Goal: Task Accomplishment & Management: Use online tool/utility

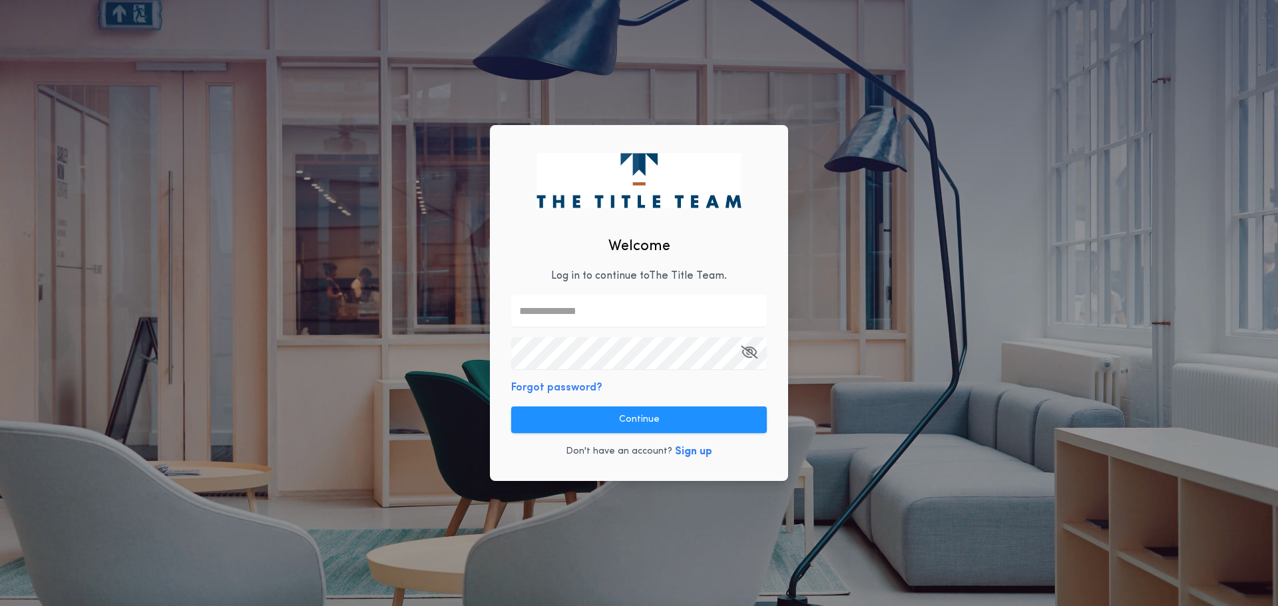
click at [726, 282] on p "Log in to continue to The Title Team ." at bounding box center [639, 276] width 176 height 16
click at [718, 316] on input "text" at bounding box center [639, 311] width 256 height 32
click at [0, 606] on com-1password-button at bounding box center [0, 606] width 0 height 0
click at [608, 324] on input "text" at bounding box center [639, 311] width 256 height 32
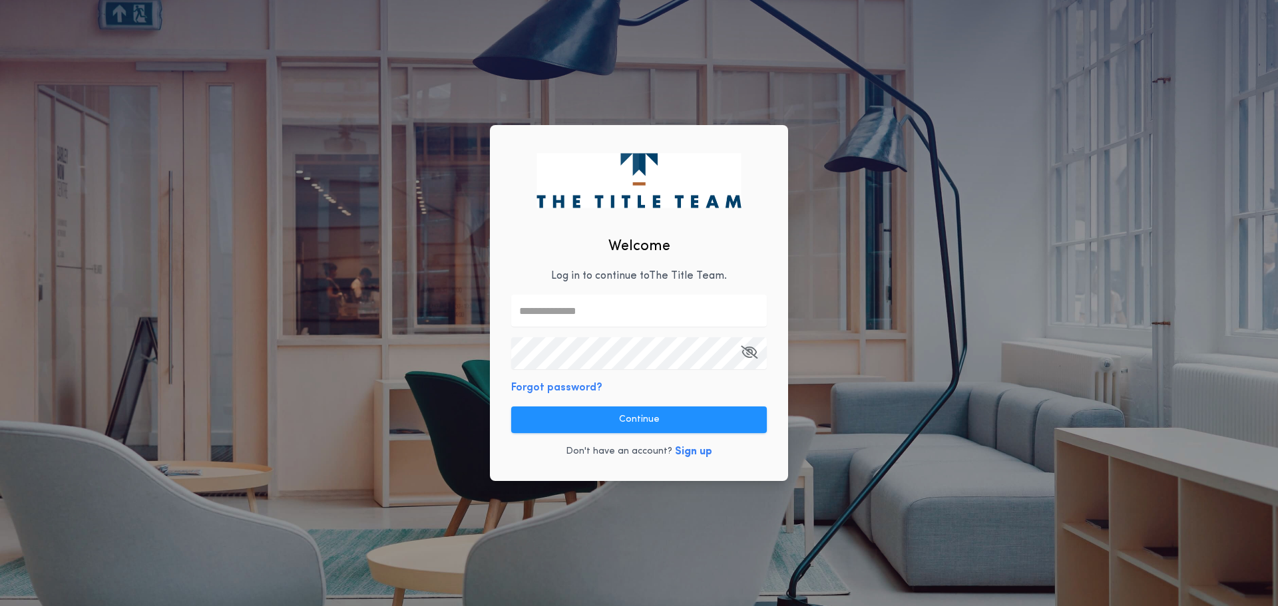
click at [0, 606] on com-1password-button at bounding box center [0, 606] width 0 height 0
click at [749, 315] on input "text" at bounding box center [639, 311] width 256 height 32
click at [0, 606] on com-1password-button at bounding box center [0, 606] width 0 height 0
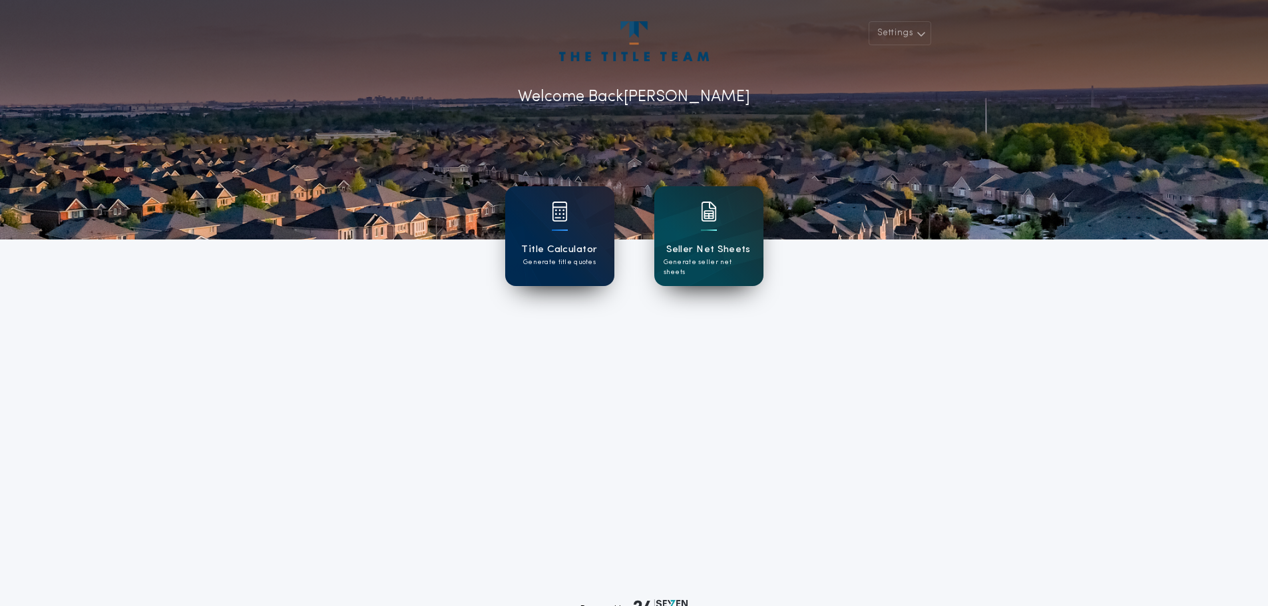
click at [575, 246] on h1 "Title Calculator" at bounding box center [559, 249] width 76 height 15
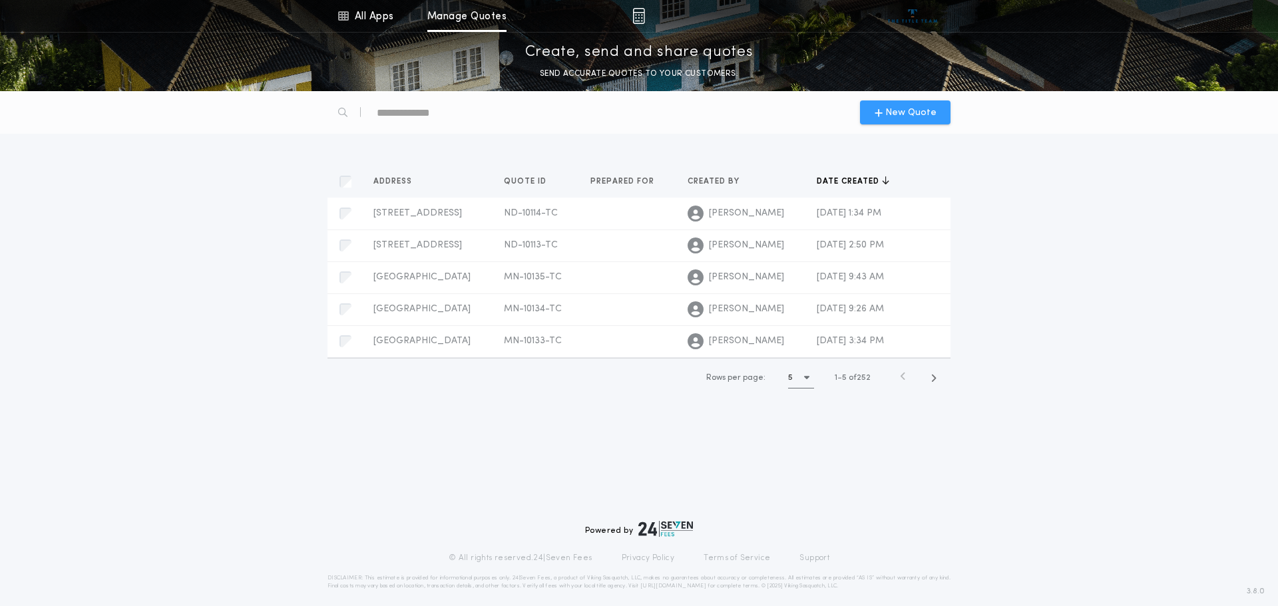
click at [906, 111] on span "New Quote" at bounding box center [910, 113] width 51 height 14
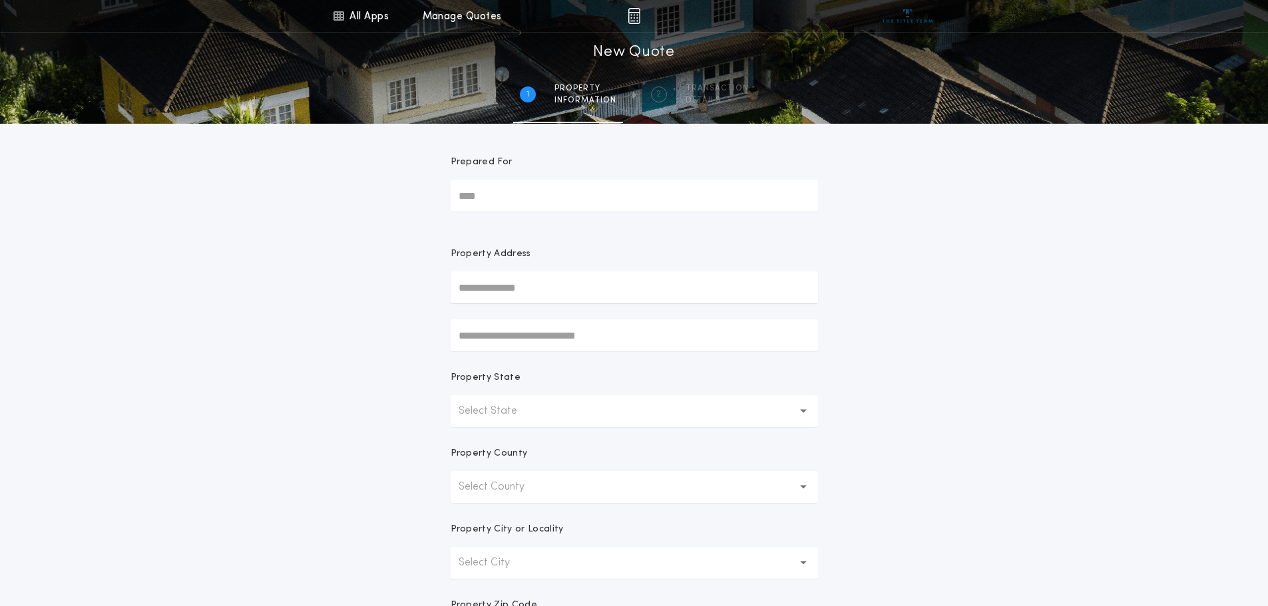
click at [539, 194] on input "Prepared For" at bounding box center [634, 196] width 367 height 32
type input "******"
click at [517, 293] on input "text" at bounding box center [634, 288] width 367 height 32
type input "**********"
click at [766, 312] on ul at bounding box center [634, 311] width 367 height 14
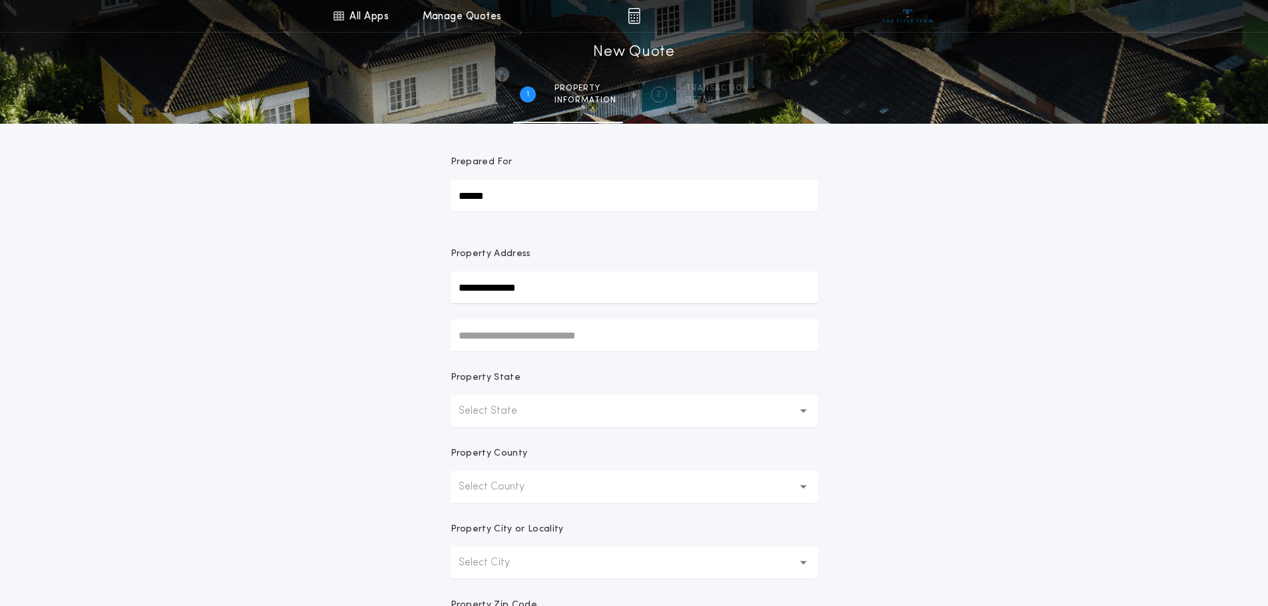
click at [580, 342] on input "text" at bounding box center [634, 336] width 367 height 32
drag, startPoint x: 901, startPoint y: 338, endPoint x: 885, endPoint y: 338, distance: 16.0
click at [901, 338] on div "**********" at bounding box center [634, 380] width 1268 height 761
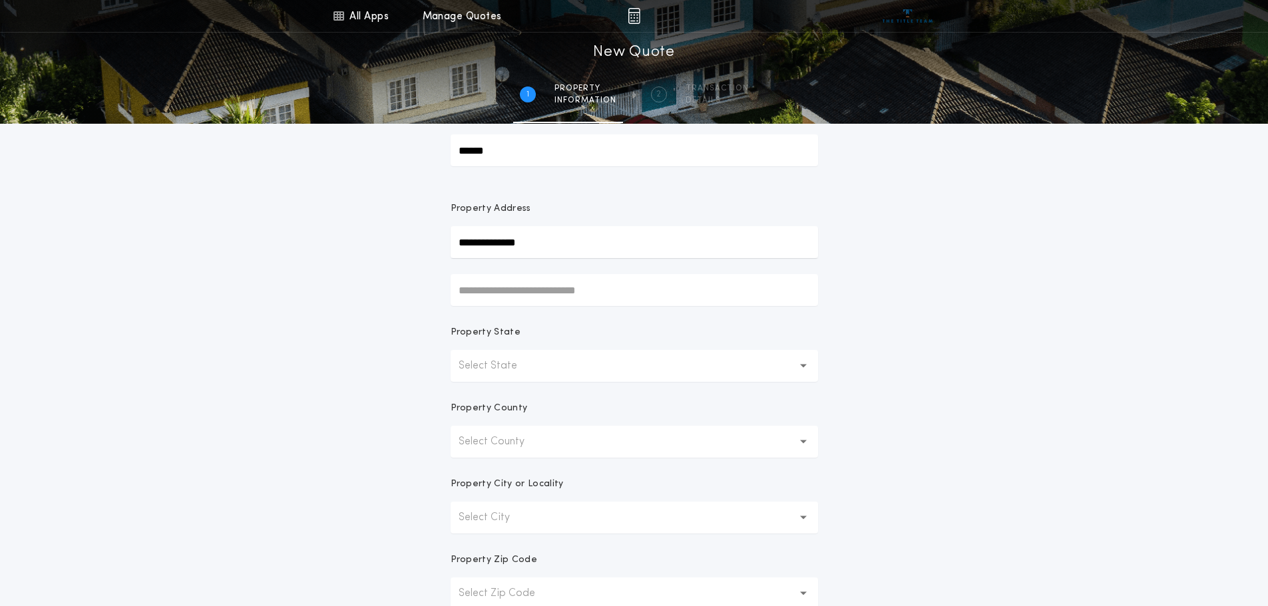
scroll to position [67, 0]
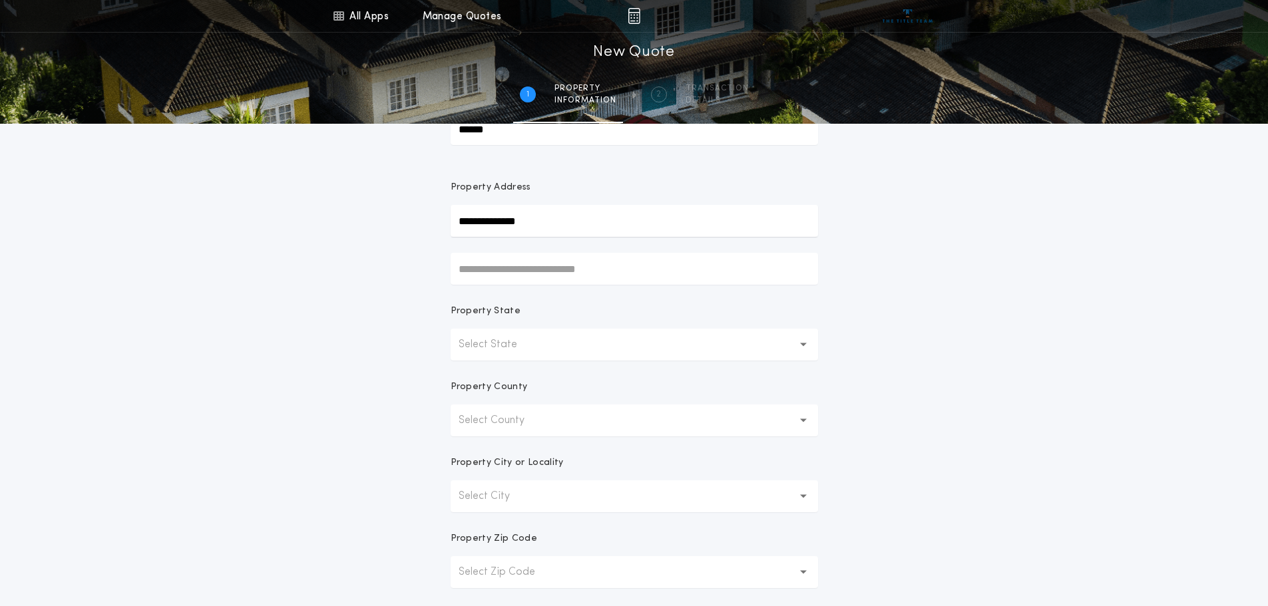
click at [528, 498] on p "Select City" at bounding box center [495, 497] width 73 height 16
click at [515, 353] on button "Select State" at bounding box center [634, 345] width 367 height 32
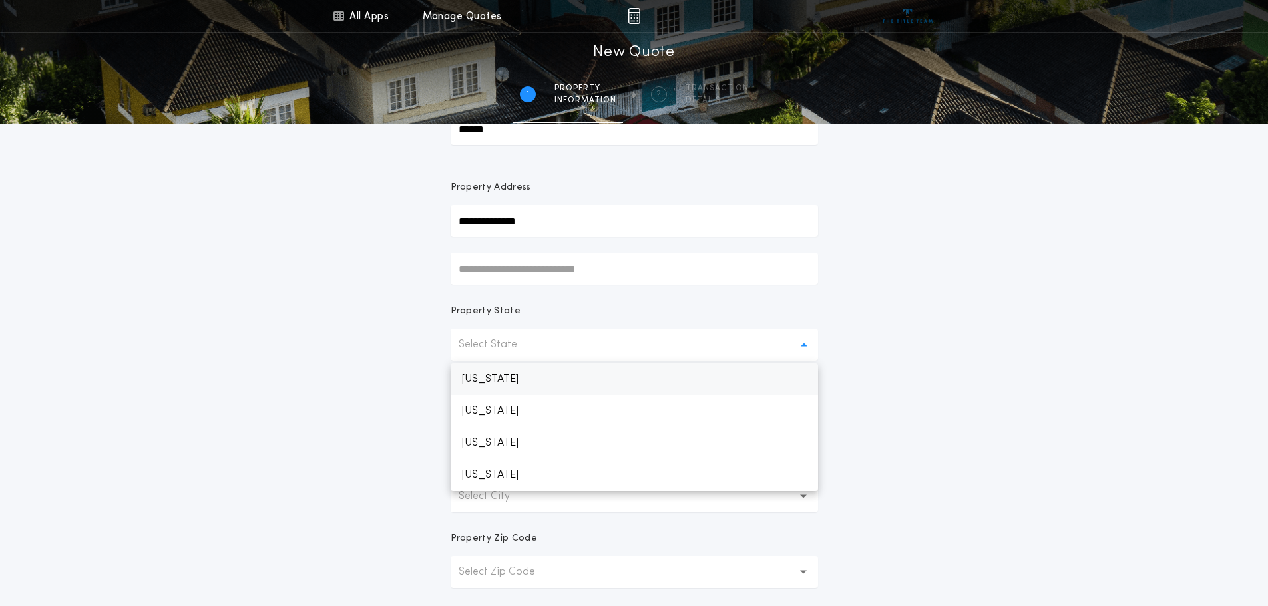
click at [519, 380] on p "Minnesota" at bounding box center [634, 379] width 367 height 32
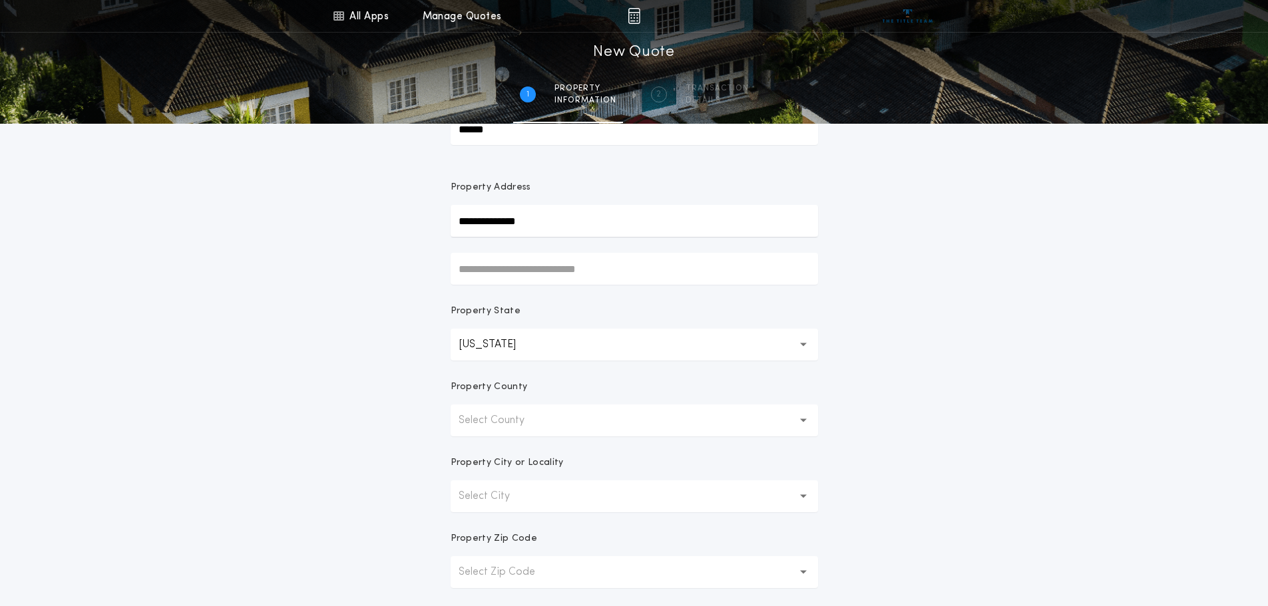
click at [537, 420] on p "Select County" at bounding box center [502, 421] width 87 height 16
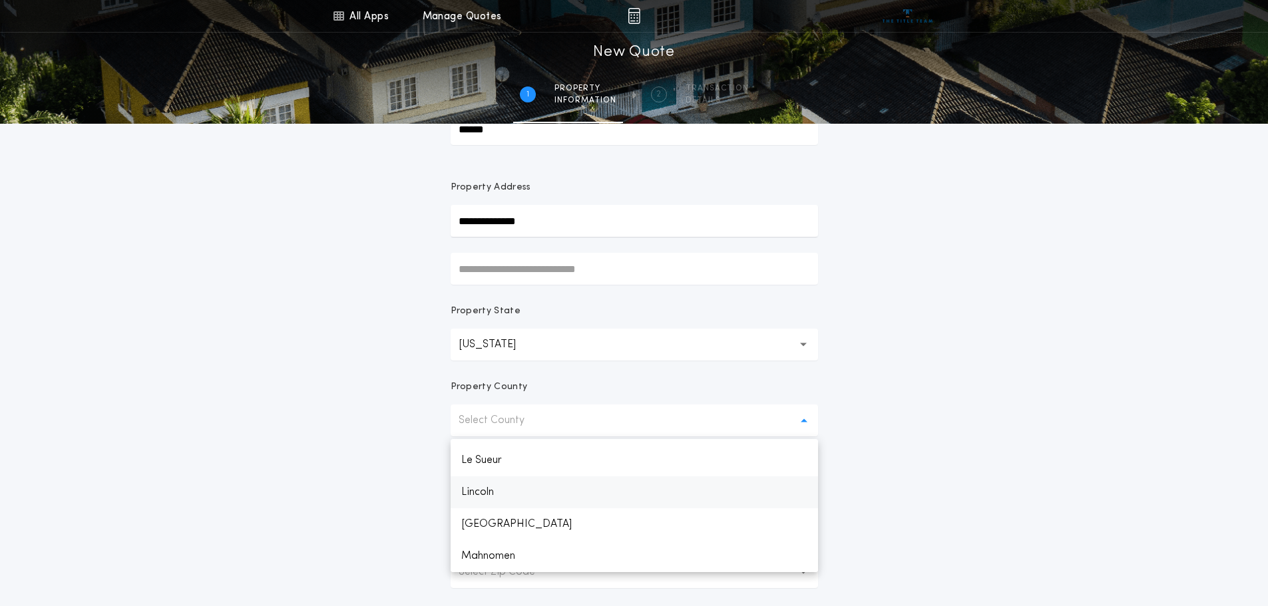
scroll to position [1374, 0]
click at [502, 458] on p "Marshall" at bounding box center [634, 455] width 367 height 32
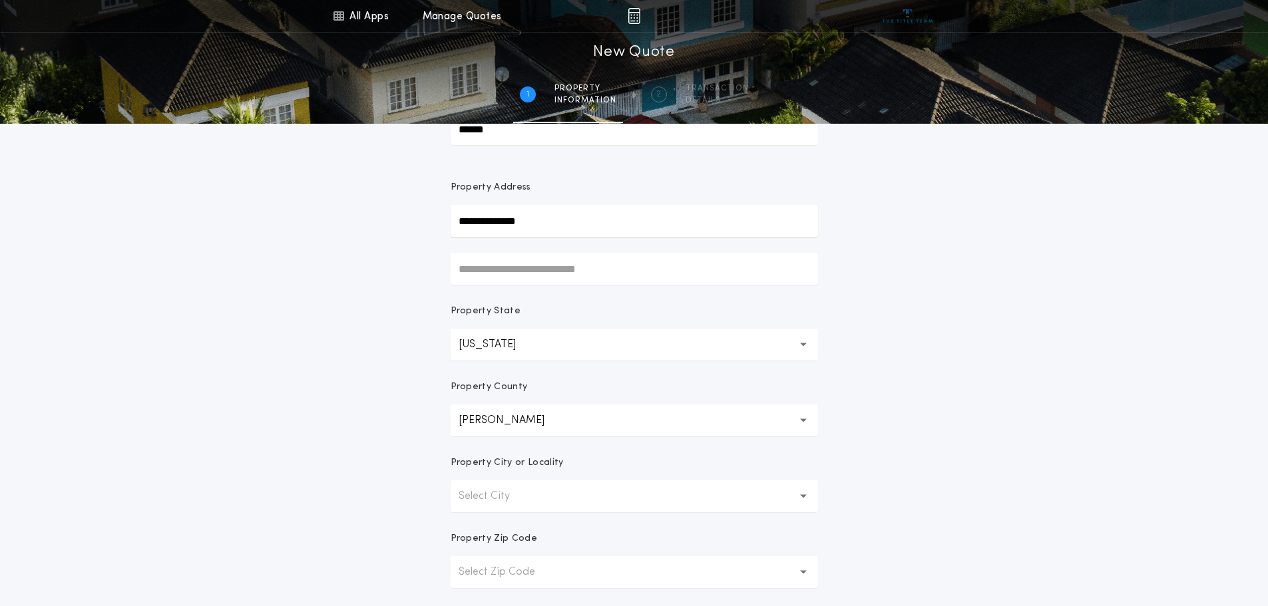
click at [509, 503] on p "Select City" at bounding box center [495, 497] width 73 height 16
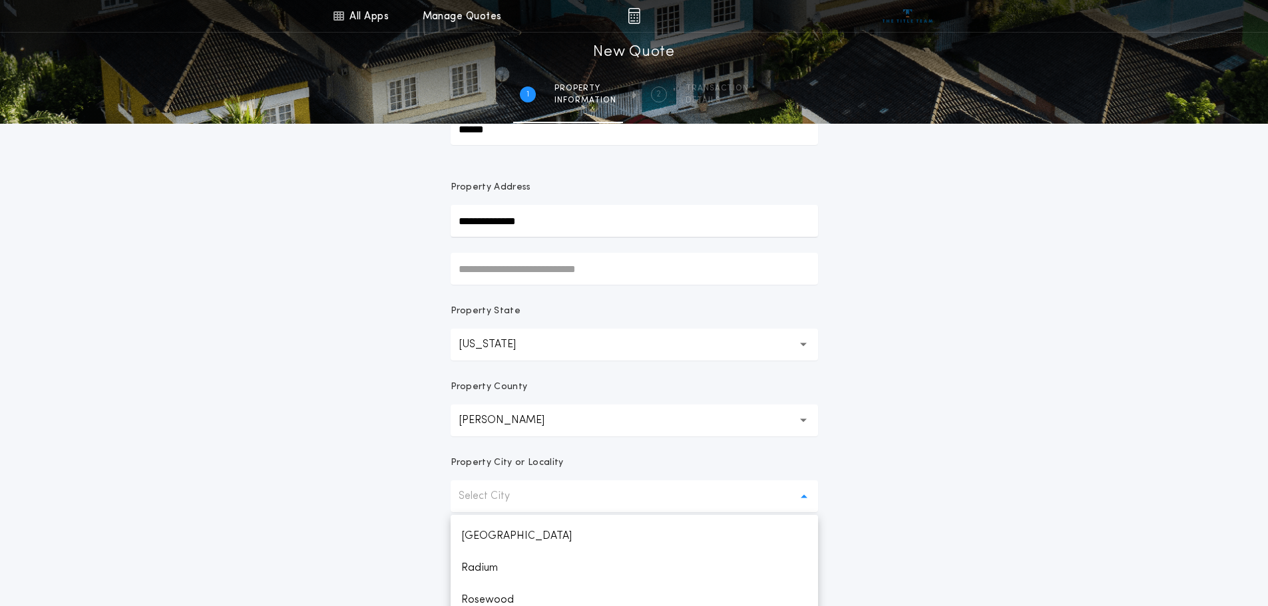
scroll to position [109, 0]
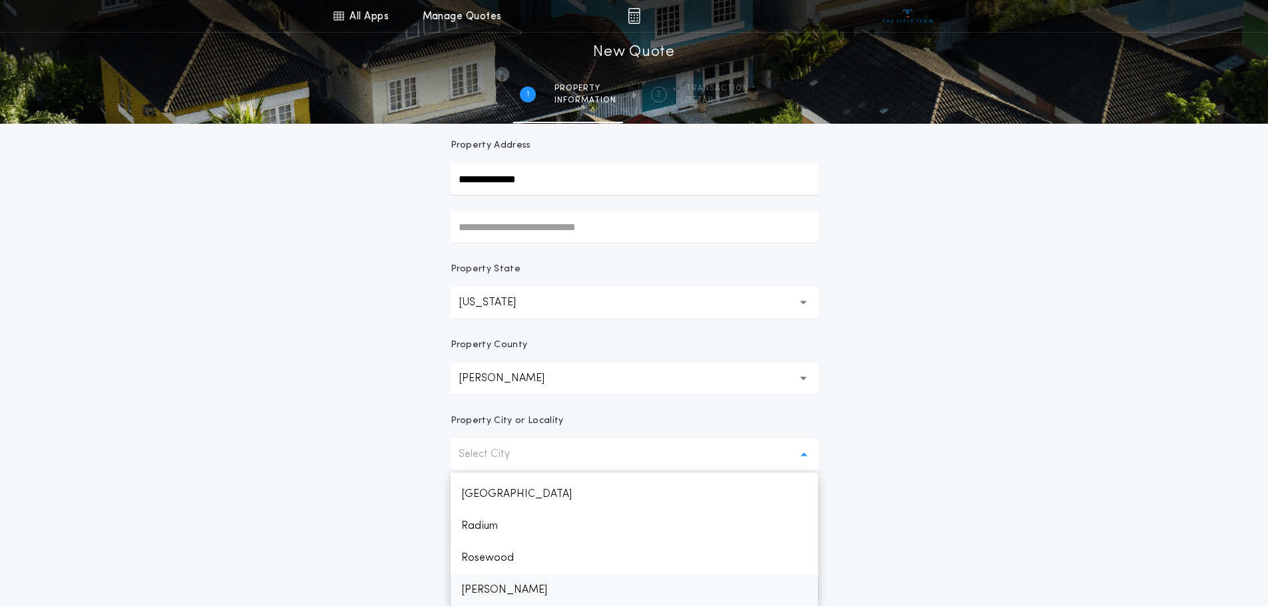
click at [492, 588] on p "Stephen" at bounding box center [634, 591] width 367 height 32
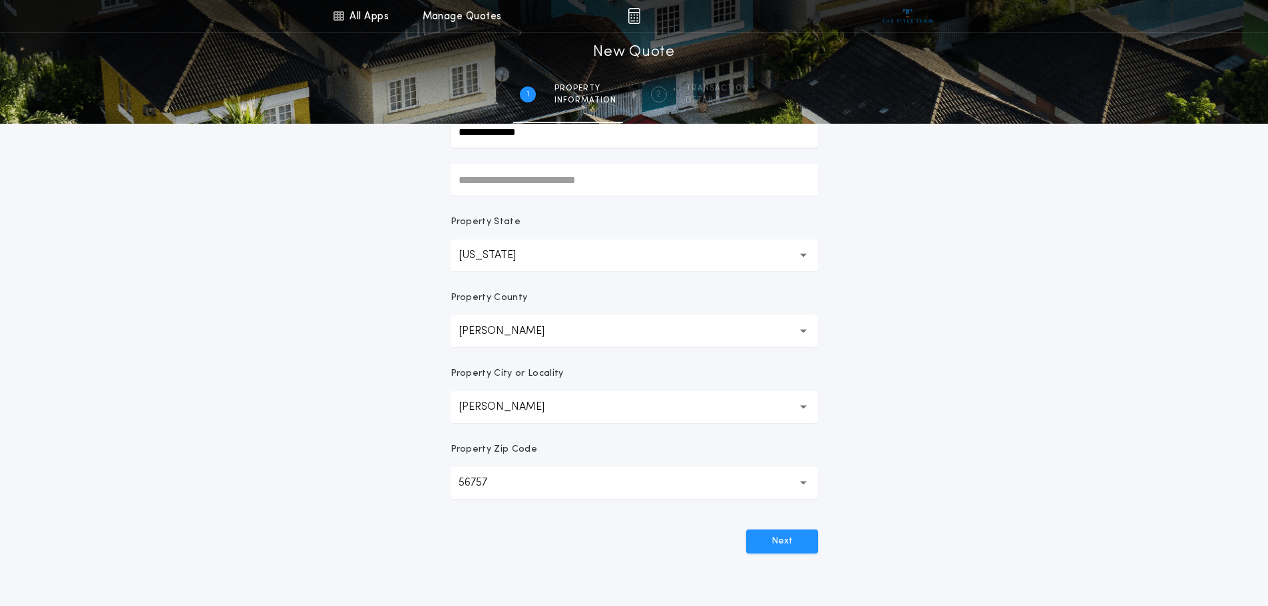
scroll to position [175, 0]
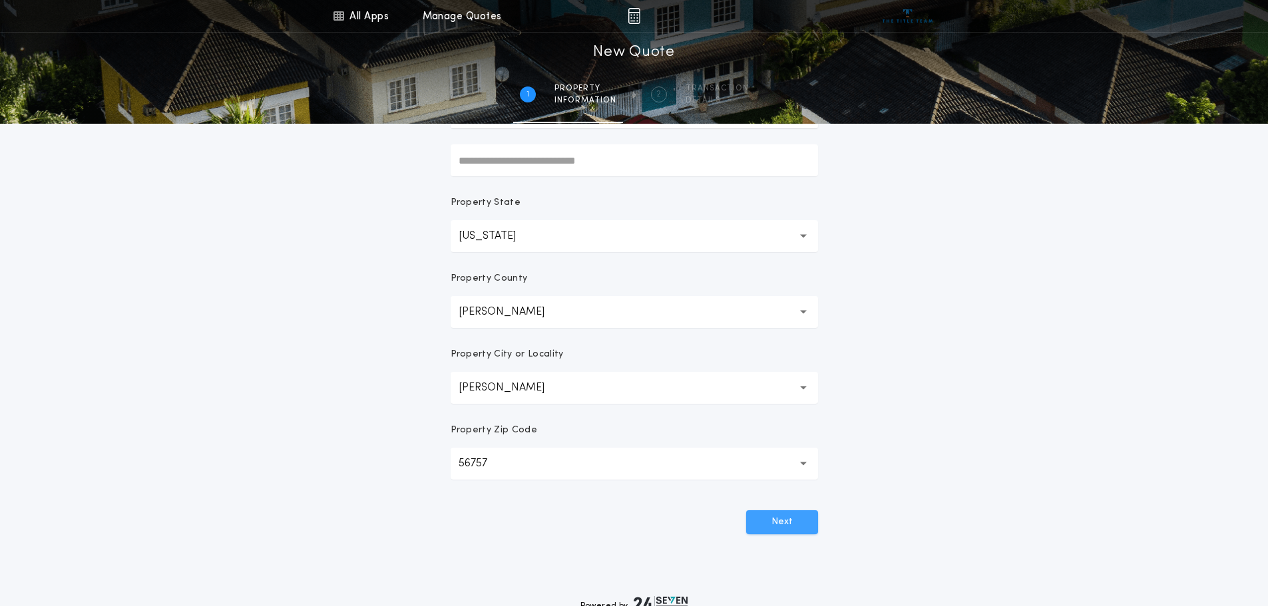
click at [778, 520] on button "Next" at bounding box center [782, 523] width 72 height 24
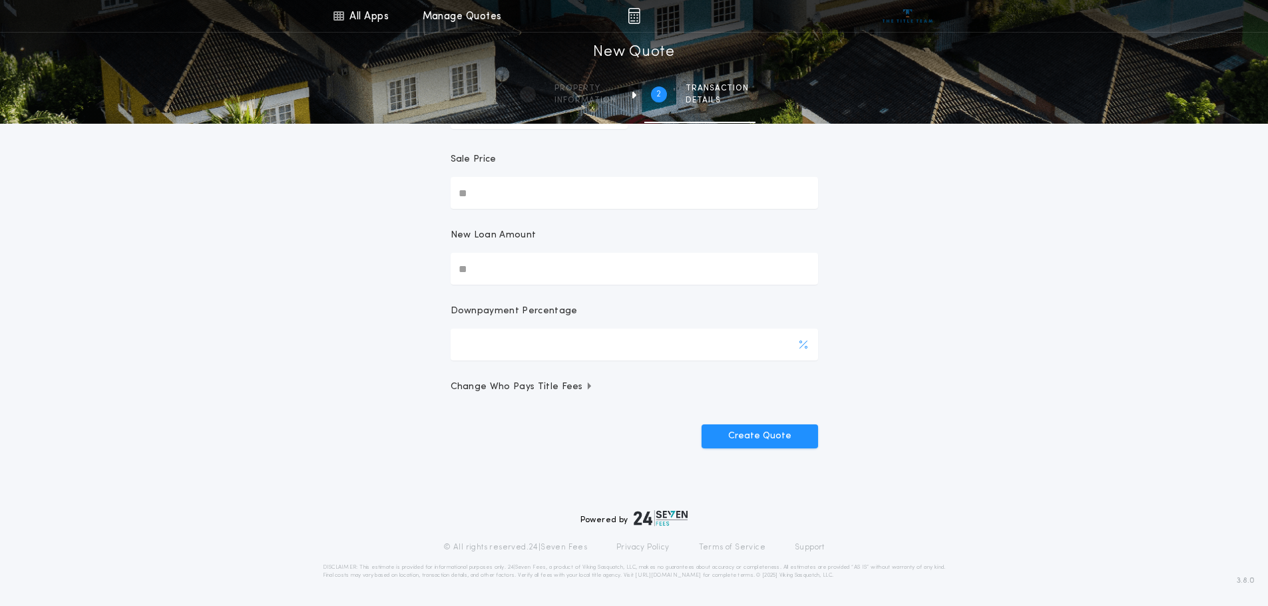
scroll to position [0, 0]
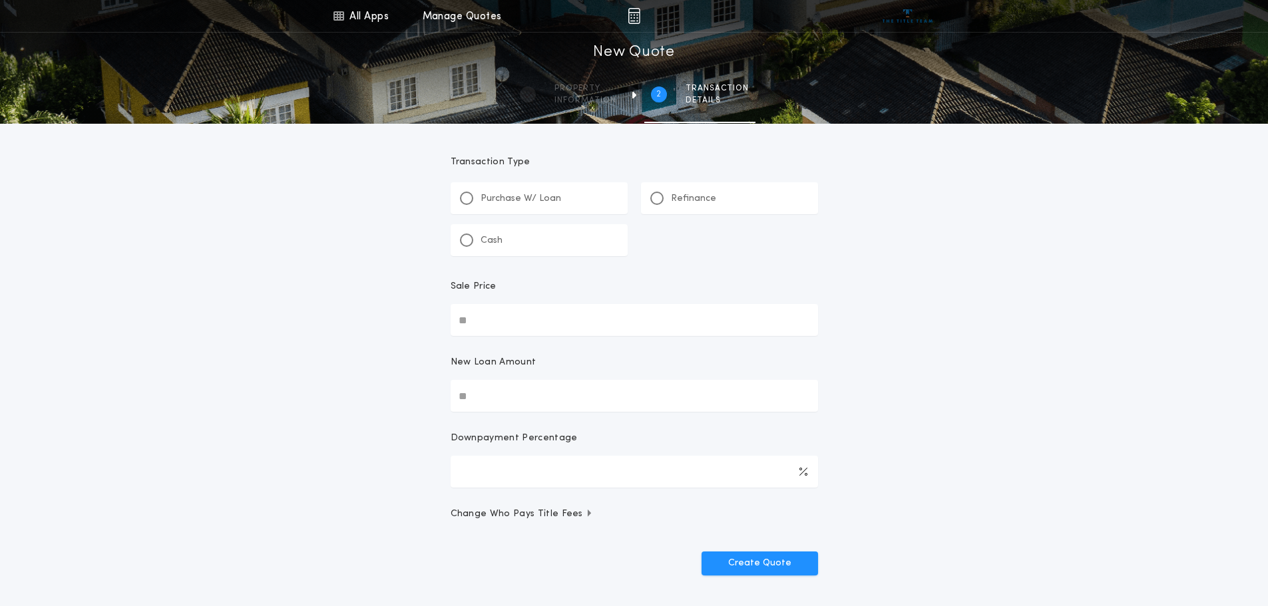
click at [704, 200] on p "Refinance" at bounding box center [693, 198] width 45 height 13
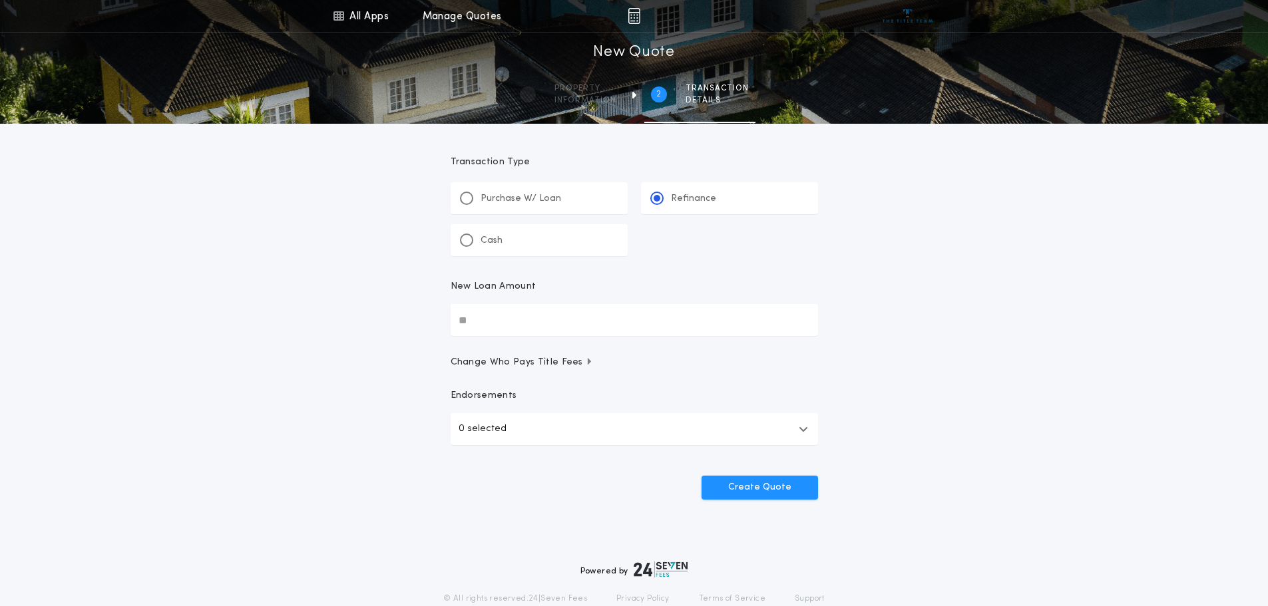
click at [537, 327] on input "New Loan Amount" at bounding box center [634, 320] width 367 height 32
type input "********"
click at [790, 491] on button "Create Quote" at bounding box center [760, 488] width 116 height 24
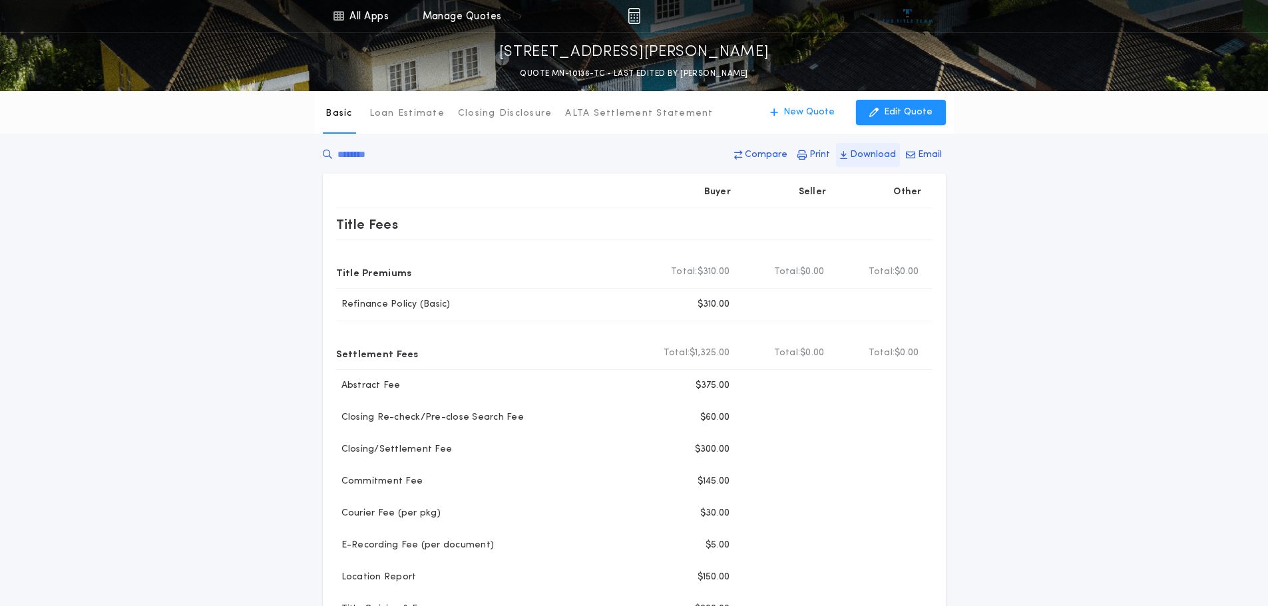
click at [878, 157] on p "Download" at bounding box center [873, 154] width 46 height 13
click at [900, 120] on button "Edit Quote" at bounding box center [901, 112] width 90 height 25
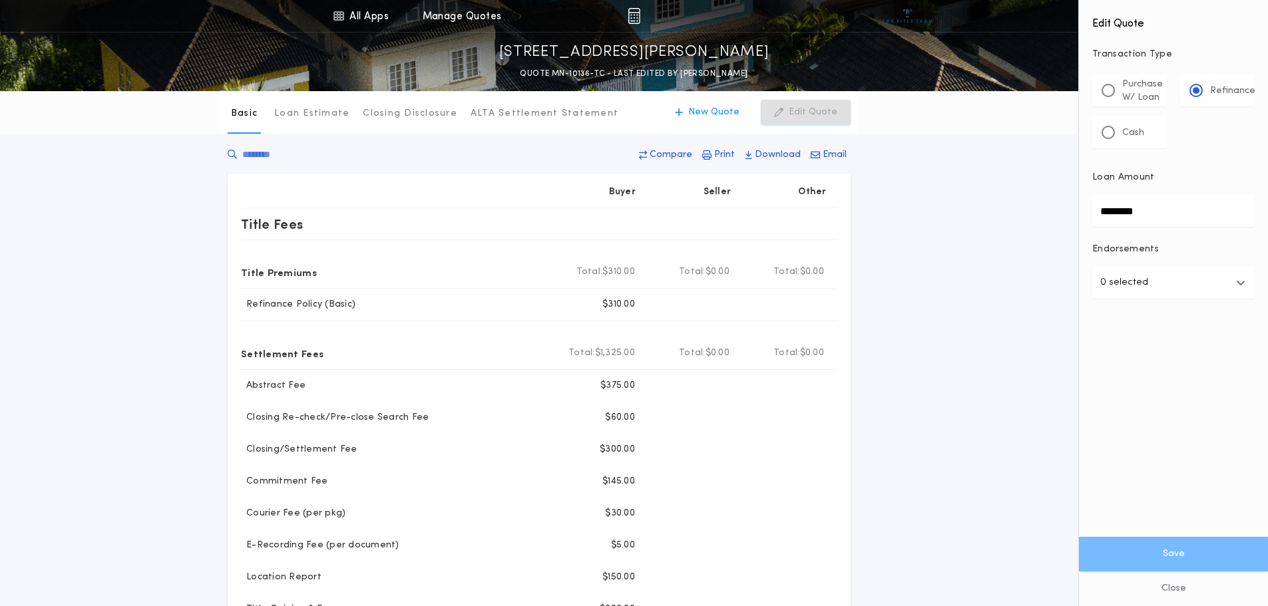
click at [1163, 290] on button "0 selected" at bounding box center [1173, 283] width 162 height 32
click at [1150, 92] on p "Purchase W/ Loan" at bounding box center [1142, 91] width 41 height 27
click at [1146, 210] on input "********" at bounding box center [1173, 211] width 162 height 32
click at [1132, 95] on p "Purchase W/ Loan" at bounding box center [1142, 91] width 41 height 27
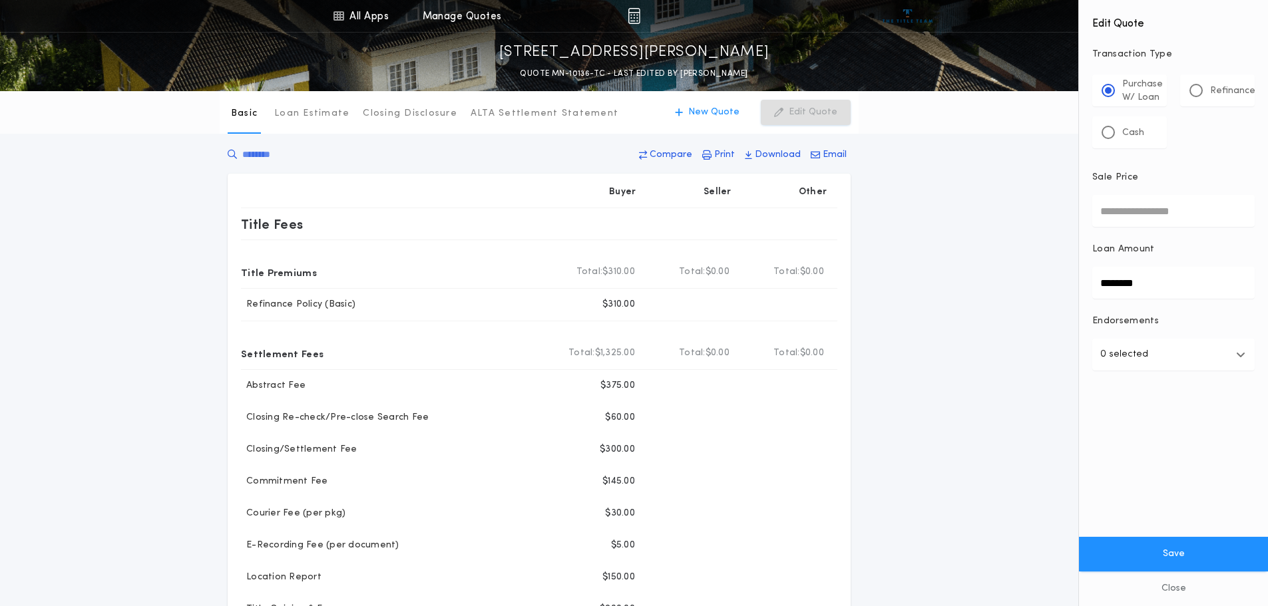
click at [1164, 212] on input "Sale Price" at bounding box center [1173, 211] width 162 height 32
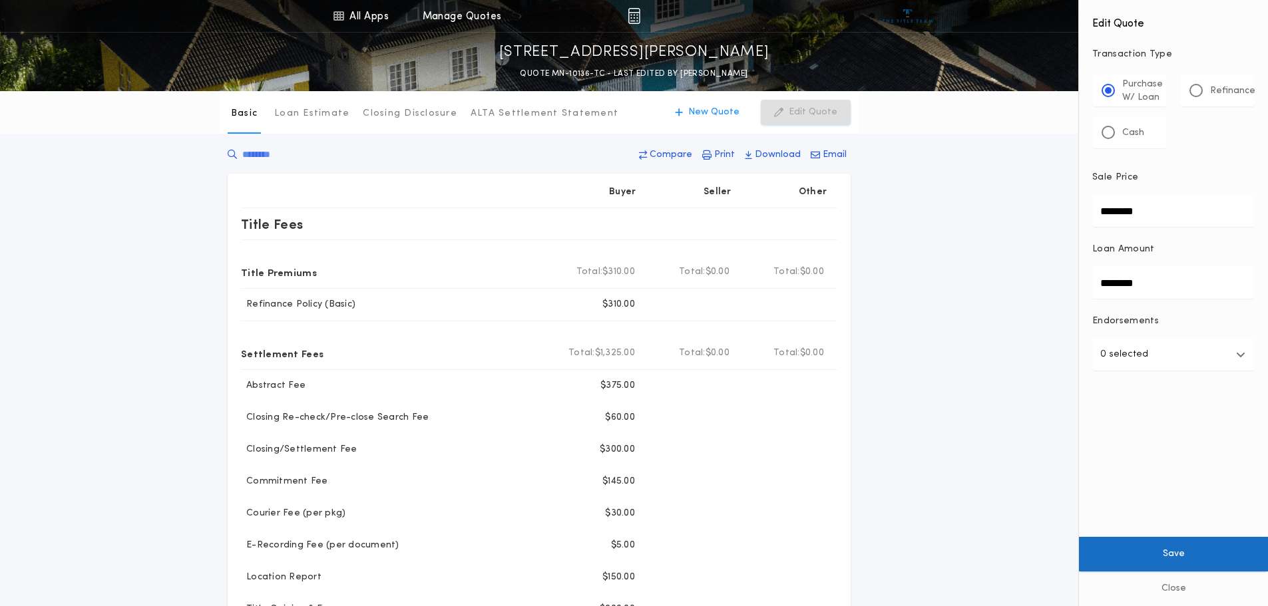
click at [1196, 548] on button "Save" at bounding box center [1173, 554] width 189 height 35
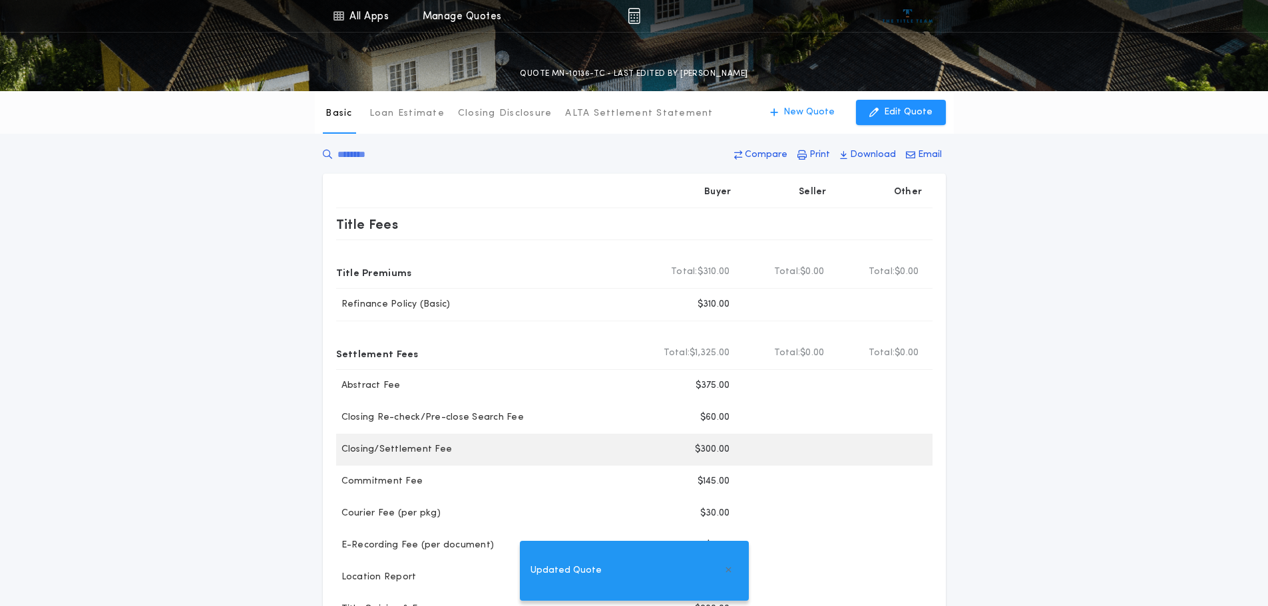
type input "********"
